Goal: Information Seeking & Learning: Find specific page/section

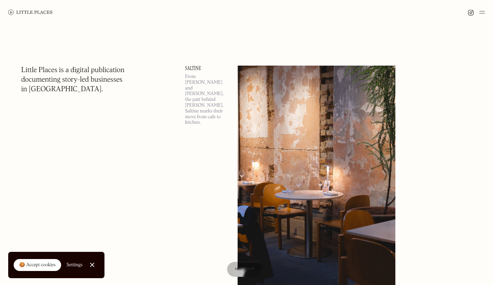
click at [44, 12] on img at bounding box center [30, 12] width 44 height 5
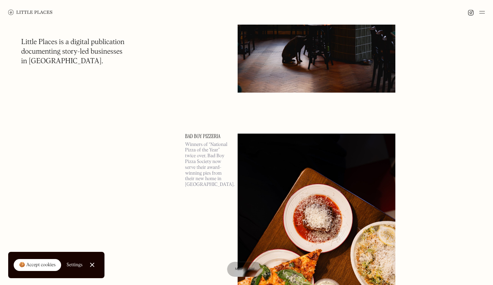
scroll to position [740, 0]
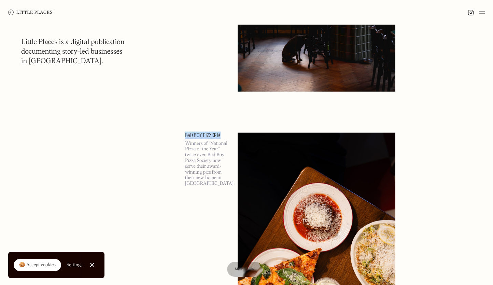
drag, startPoint x: 183, startPoint y: 135, endPoint x: 219, endPoint y: 139, distance: 36.5
copy link "Bad Boy Pizzeria"
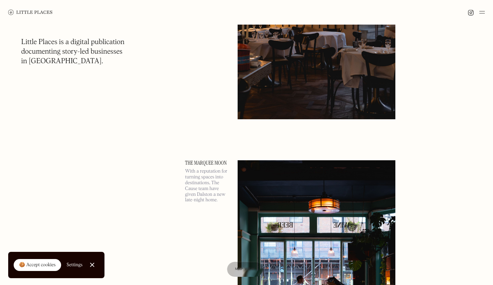
scroll to position [459, 0]
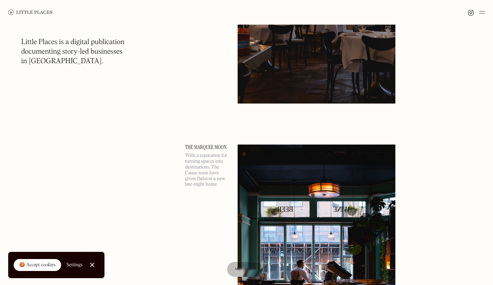
click at [199, 147] on link "The Marquee Moon" at bounding box center [207, 147] width 44 height 5
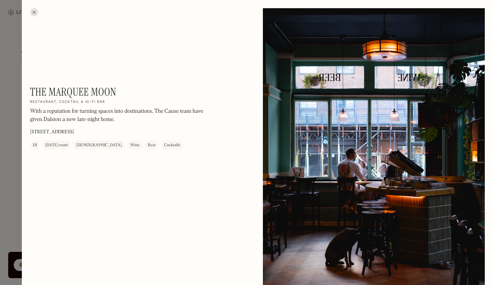
drag, startPoint x: 115, startPoint y: 131, endPoint x: 30, endPoint y: 131, distance: 84.8
click at [30, 131] on div "The Marquee Moon On Our Radar Restaurant, cocktail & hi-fi bar With a reputatio…" at bounding box center [122, 117] width 185 height 64
copy p "[STREET_ADDRESS]"
click at [32, 10] on div at bounding box center [34, 12] width 8 height 8
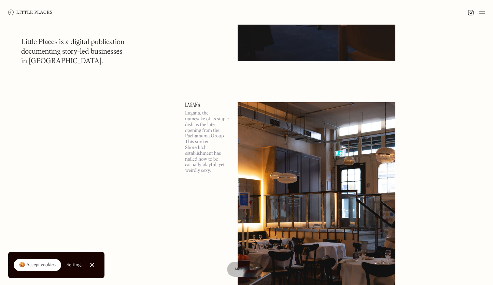
scroll to position [208, 0]
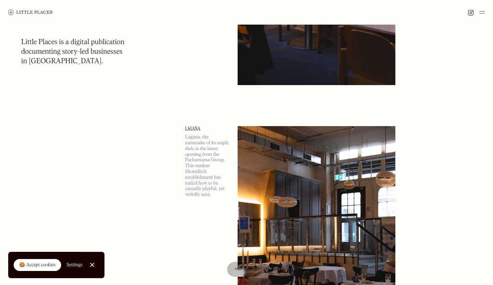
click at [193, 127] on link "Lagana" at bounding box center [207, 128] width 44 height 5
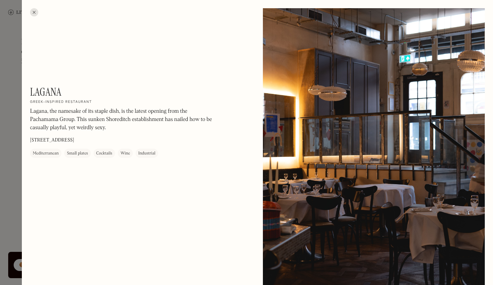
drag, startPoint x: 104, startPoint y: 139, endPoint x: 66, endPoint y: 139, distance: 37.9
click at [66, 139] on div "[PERSON_NAME] On Our Radar Greek-inspired restaurant [PERSON_NAME], the namesak…" at bounding box center [122, 121] width 185 height 72
click at [69, 140] on p "[STREET_ADDRESS]" at bounding box center [52, 140] width 44 height 7
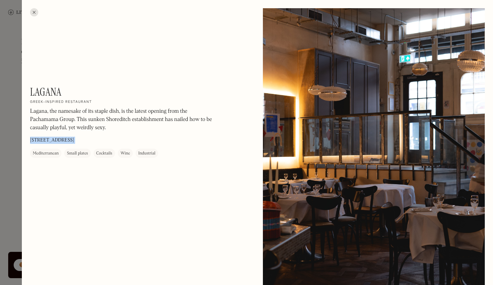
copy p "[STREET_ADDRESS]"
click at [33, 10] on div at bounding box center [34, 12] width 8 height 8
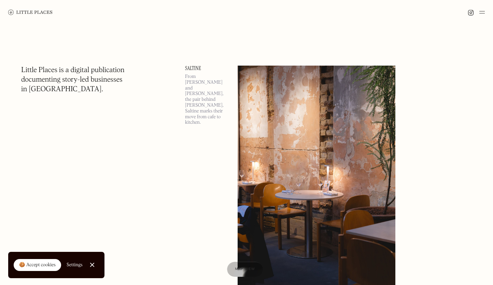
click at [195, 68] on link "Saltine" at bounding box center [207, 68] width 44 height 5
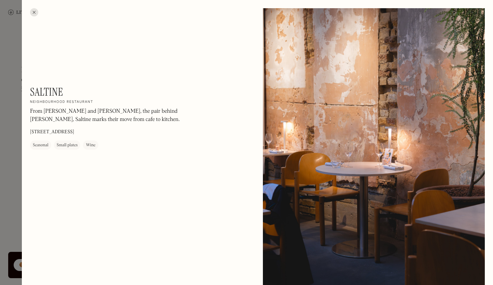
click at [74, 131] on p "[STREET_ADDRESS]" at bounding box center [52, 132] width 44 height 7
copy p "[STREET_ADDRESS]"
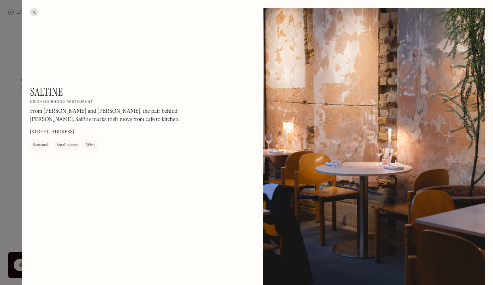
click at [32, 11] on div at bounding box center [34, 12] width 8 height 8
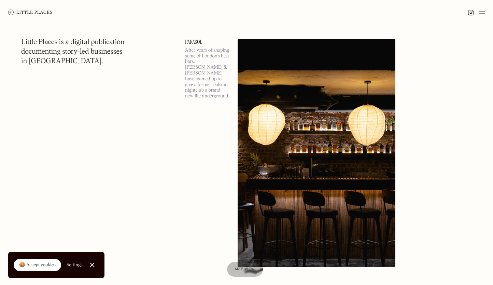
scroll to position [1106, 0]
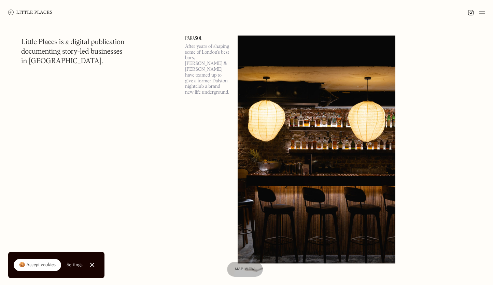
click at [198, 37] on link "Parasol" at bounding box center [207, 38] width 44 height 5
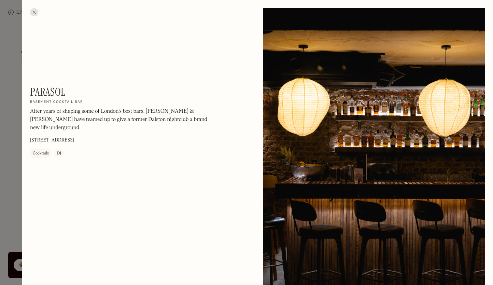
drag, startPoint x: 118, startPoint y: 132, endPoint x: 85, endPoint y: 131, distance: 32.1
click at [85, 131] on div "Parasol On Our Radar Basement cocktail bar After years of shaping some of Londo…" at bounding box center [122, 121] width 185 height 72
click at [74, 137] on p "[STREET_ADDRESS]" at bounding box center [52, 140] width 44 height 7
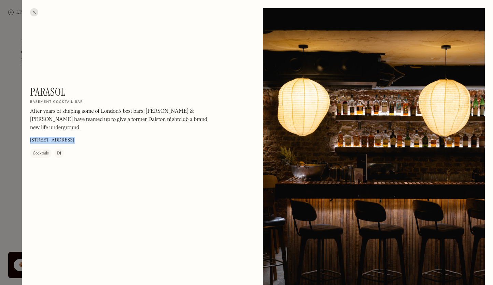
copy p "[STREET_ADDRESS]"
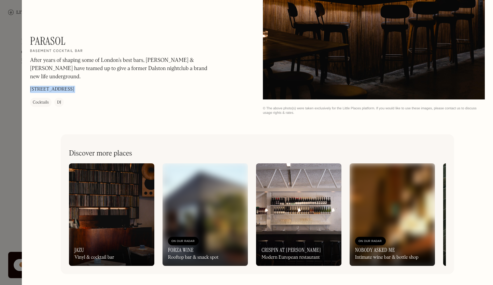
scroll to position [1036, 0]
click at [14, 118] on div at bounding box center [246, 142] width 493 height 285
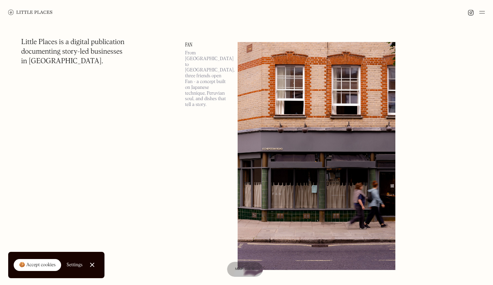
scroll to position [1367, 0]
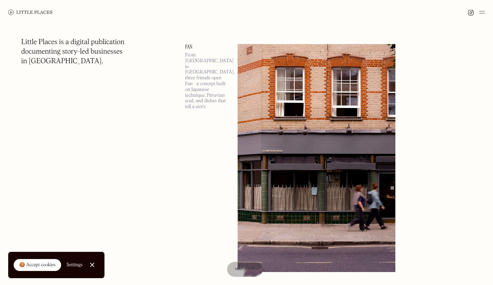
click at [189, 45] on link "Fan" at bounding box center [207, 46] width 44 height 5
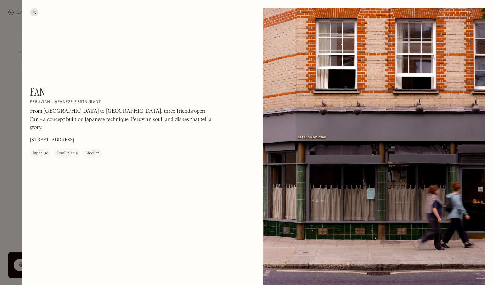
drag, startPoint x: 101, startPoint y: 134, endPoint x: 31, endPoint y: 130, distance: 69.8
click at [31, 130] on div "Fan On Our Radar Peruvian-Japanese restaurant From [GEOGRAPHIC_DATA] to [GEOGRA…" at bounding box center [122, 121] width 185 height 72
copy p "[STREET_ADDRESS]"
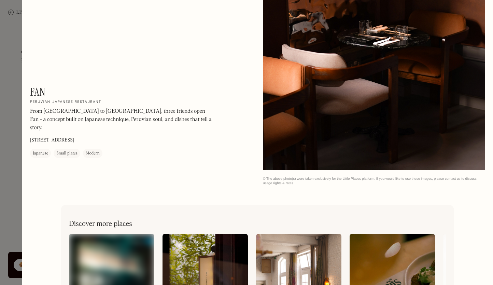
scroll to position [951, 0]
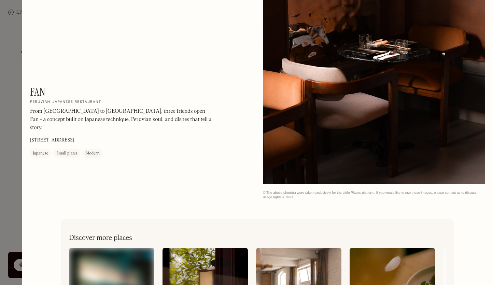
click at [14, 52] on div at bounding box center [246, 142] width 493 height 285
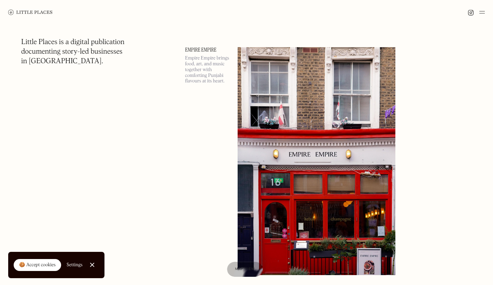
scroll to position [1629, 0]
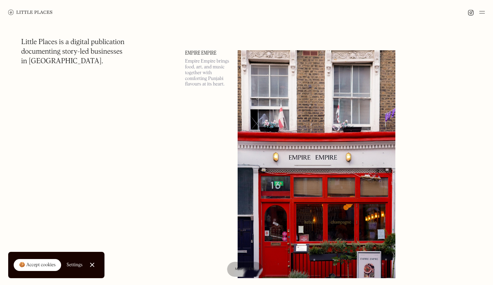
click at [207, 51] on link "Empire Empire" at bounding box center [207, 52] width 44 height 5
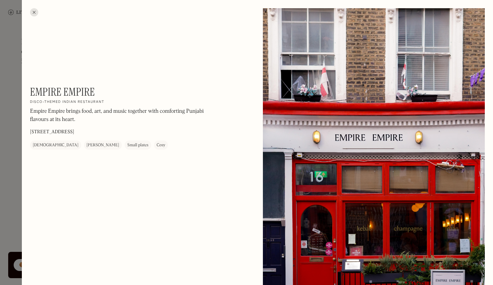
click at [74, 130] on p "[STREET_ADDRESS]" at bounding box center [52, 132] width 44 height 7
copy p "[STREET_ADDRESS]"
click at [34, 12] on div at bounding box center [34, 12] width 8 height 8
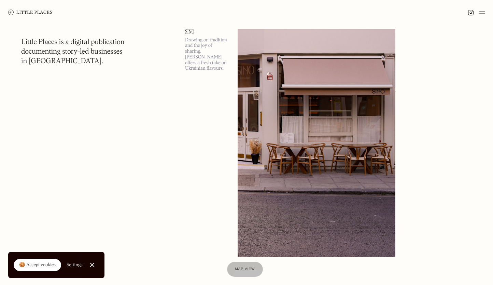
scroll to position [2188, 0]
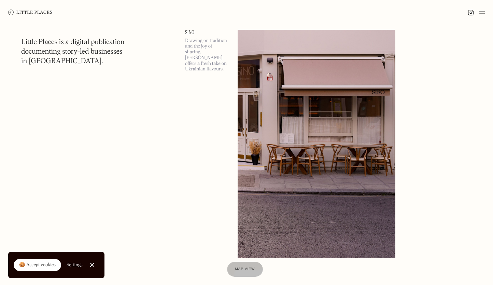
click at [191, 32] on link "Sino" at bounding box center [207, 32] width 44 height 5
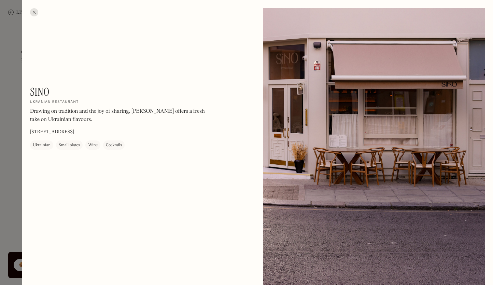
click at [74, 132] on p "[STREET_ADDRESS]" at bounding box center [52, 132] width 44 height 7
copy p "[STREET_ADDRESS]"
click at [32, 10] on div at bounding box center [34, 12] width 8 height 8
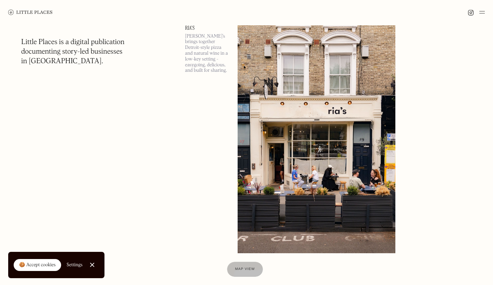
scroll to position [2462, 0]
click at [191, 27] on link "Ria's" at bounding box center [207, 27] width 44 height 5
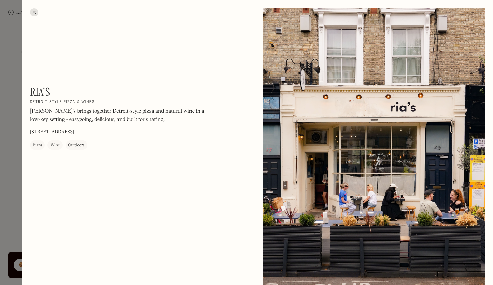
click at [74, 131] on p "[STREET_ADDRESS]" at bounding box center [52, 132] width 44 height 7
copy p "[STREET_ADDRESS]"
click at [30, 14] on div at bounding box center [34, 12] width 8 height 8
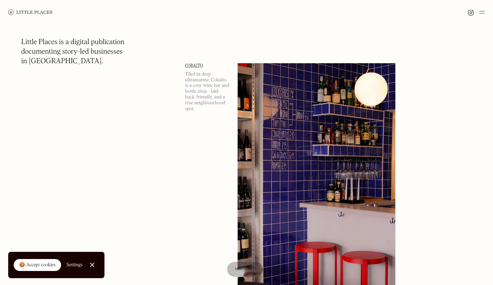
scroll to position [2694, 0]
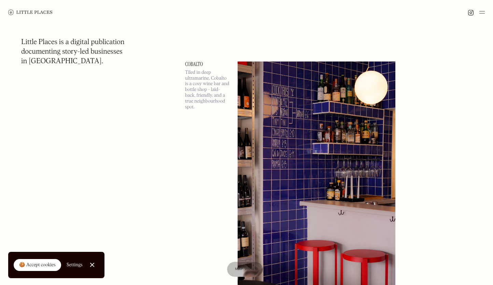
click at [194, 65] on link "Cobalto" at bounding box center [207, 64] width 44 height 5
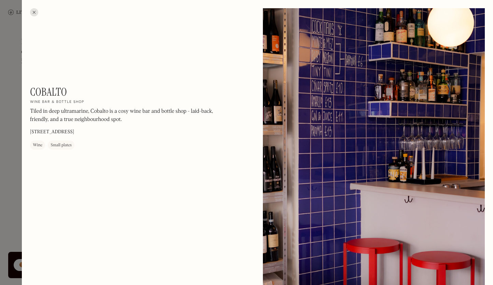
click at [74, 131] on p "[STREET_ADDRESS]" at bounding box center [52, 132] width 44 height 7
click at [33, 10] on div at bounding box center [34, 12] width 8 height 8
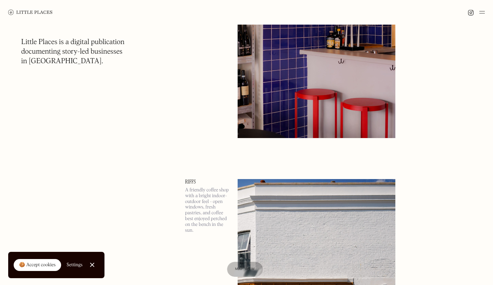
scroll to position [2835, 0]
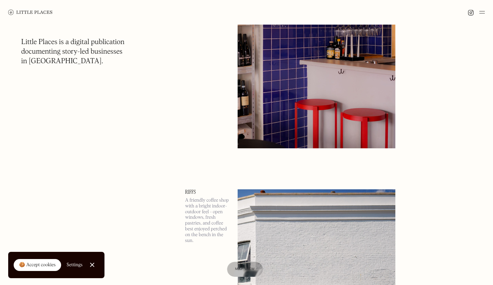
click at [191, 192] on link "Riffs" at bounding box center [207, 191] width 44 height 5
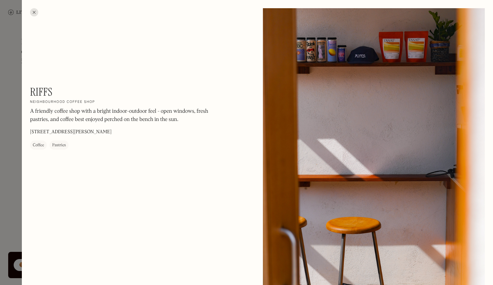
click at [83, 131] on p "[STREET_ADDRESS][PERSON_NAME]" at bounding box center [71, 132] width 82 height 7
click at [32, 11] on div at bounding box center [34, 12] width 8 height 8
